Goal: Check status: Check status

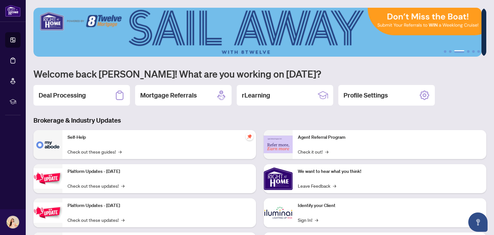
click at [87, 96] on div "Deal Processing" at bounding box center [81, 95] width 96 height 21
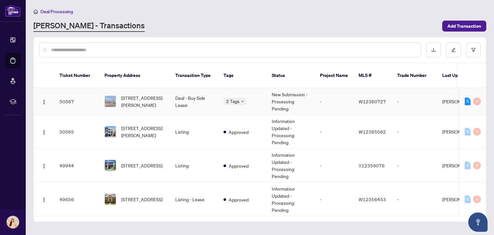
click at [268, 98] on td "New Submission - Processing Pending" at bounding box center [291, 101] width 48 height 27
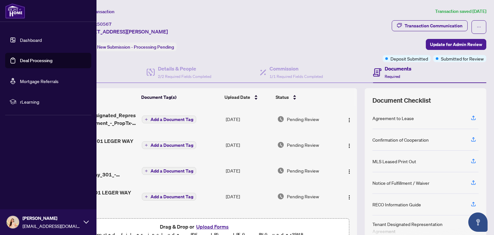
click at [32, 38] on link "Dashboard" at bounding box center [31, 40] width 22 height 6
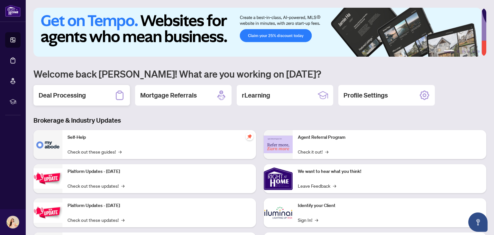
click at [100, 96] on div "Deal Processing" at bounding box center [81, 95] width 96 height 21
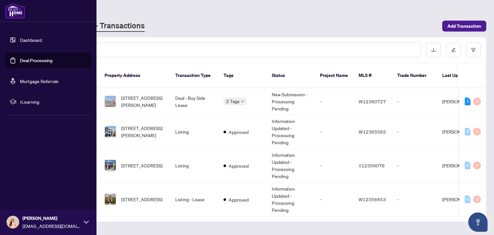
click at [31, 40] on link "Dashboard" at bounding box center [31, 40] width 22 height 6
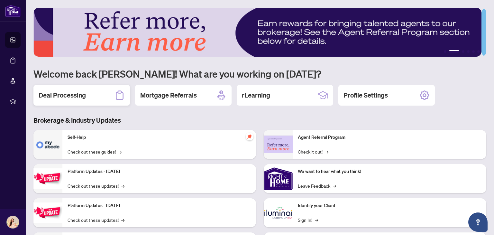
click at [65, 102] on div "Deal Processing" at bounding box center [81, 95] width 96 height 21
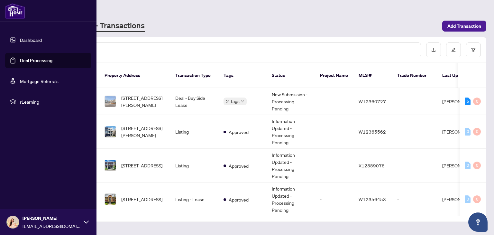
click at [36, 40] on link "Dashboard" at bounding box center [31, 40] width 22 height 6
